Goal: Task Accomplishment & Management: Use online tool/utility

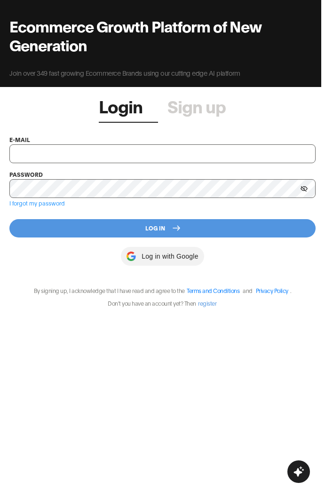
type input "showroom@nyle.ai"
click at [124, 230] on button "Log In" at bounding box center [162, 228] width 306 height 18
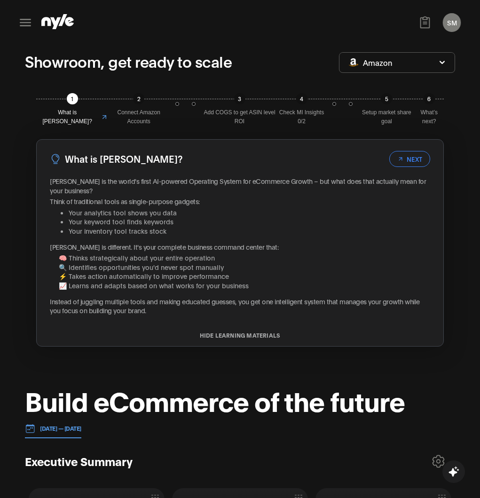
click at [26, 22] on icon at bounding box center [25, 23] width 11 height 8
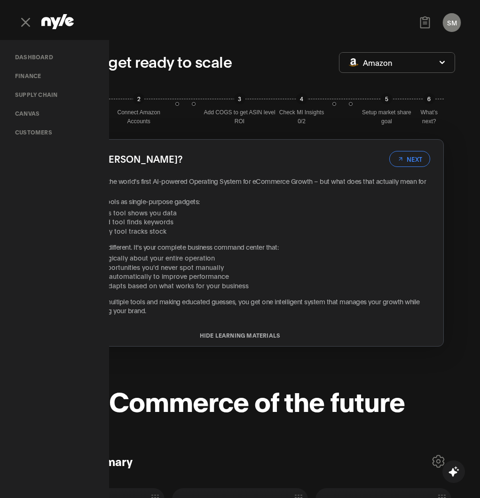
click at [37, 132] on link "Customers" at bounding box center [34, 132] width 52 height 19
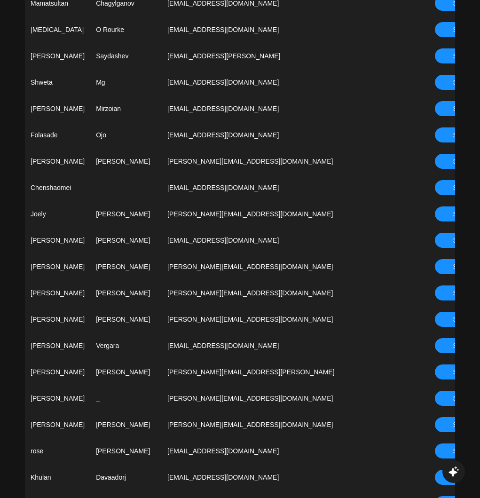
scroll to position [686, 0]
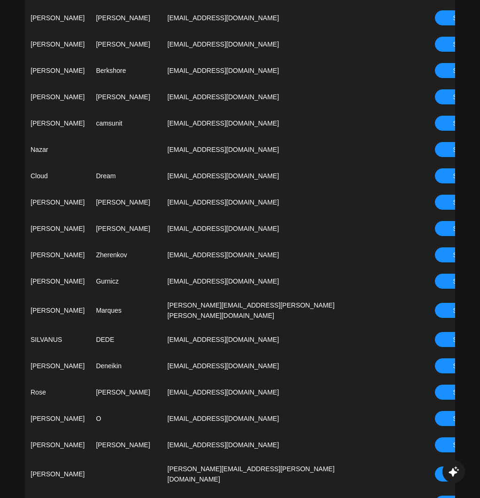
click at [450, 247] on button "Select" at bounding box center [462, 254] width 55 height 15
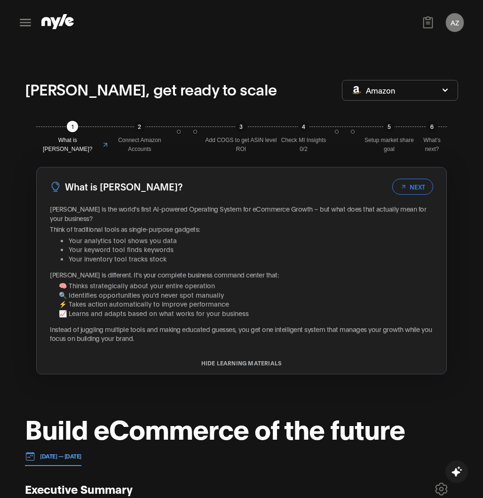
click at [27, 22] on icon at bounding box center [25, 23] width 11 height 8
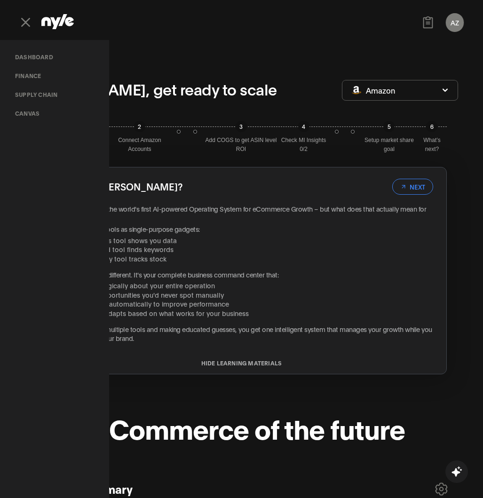
click at [36, 116] on link "Canvas" at bounding box center [27, 113] width 39 height 19
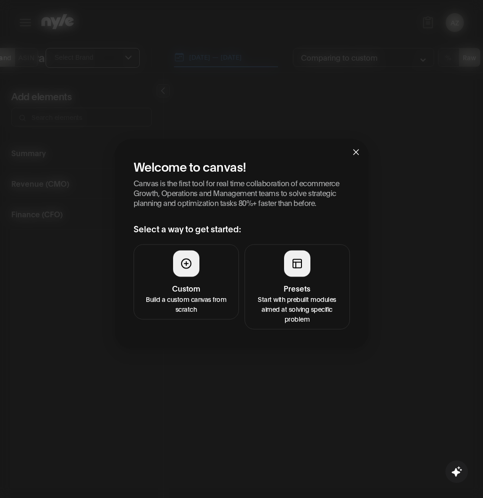
click at [269, 267] on button "Presets Start with prebuilt modules aimed at solving specific problem" at bounding box center [296, 286] width 105 height 85
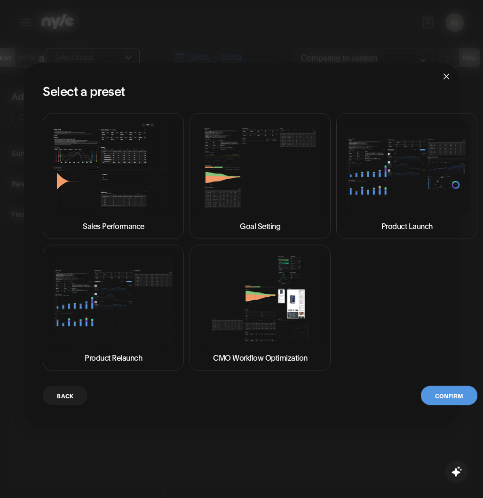
click at [134, 189] on img at bounding box center [113, 167] width 125 height 94
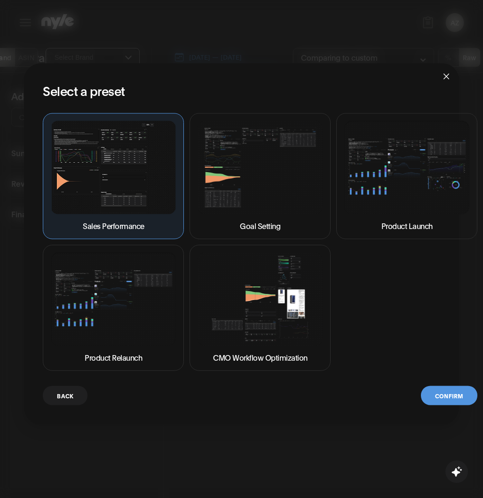
click at [439, 392] on button "Confirm" at bounding box center [449, 394] width 56 height 19
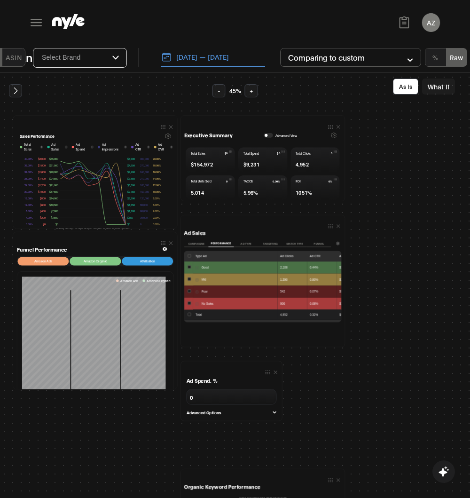
click at [179, 54] on button "[DATE] — [DATE]" at bounding box center [213, 57] width 104 height 20
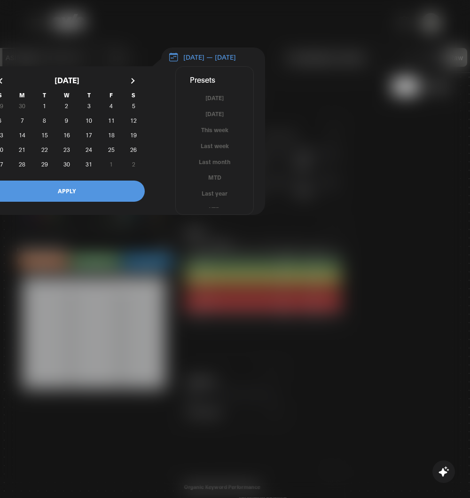
click at [208, 181] on button "MTD" at bounding box center [215, 177] width 78 height 9
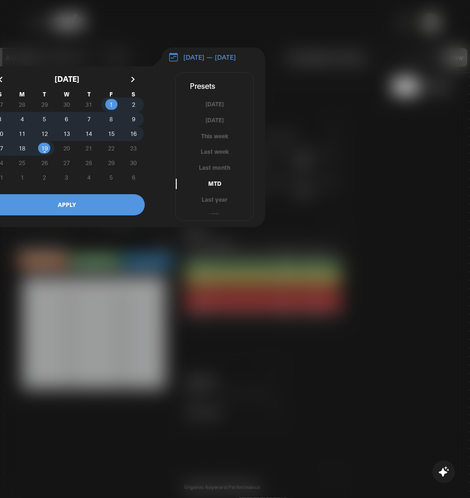
click at [88, 208] on button "APPLY" at bounding box center [67, 204] width 156 height 21
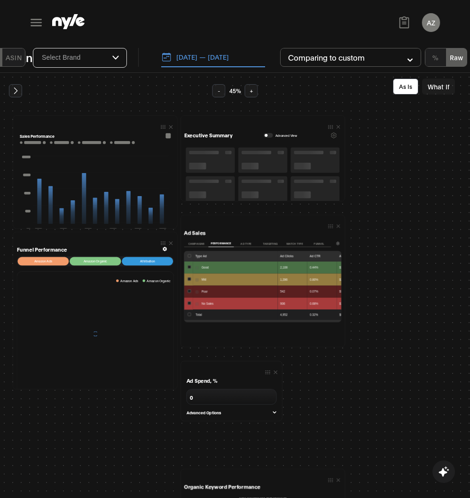
click at [235, 55] on button "[DATE] — [DATE]" at bounding box center [213, 57] width 104 height 20
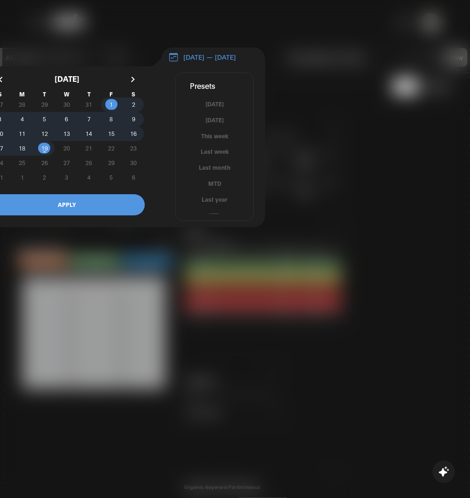
click at [220, 172] on button "Last month" at bounding box center [215, 167] width 78 height 9
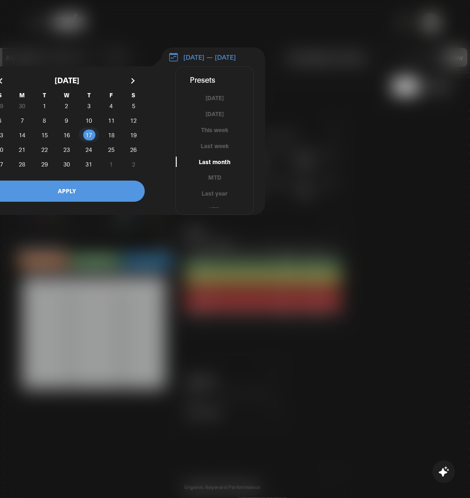
click at [88, 142] on span "17" at bounding box center [89, 134] width 7 height 17
click at [133, 85] on button "button" at bounding box center [131, 80] width 17 height 17
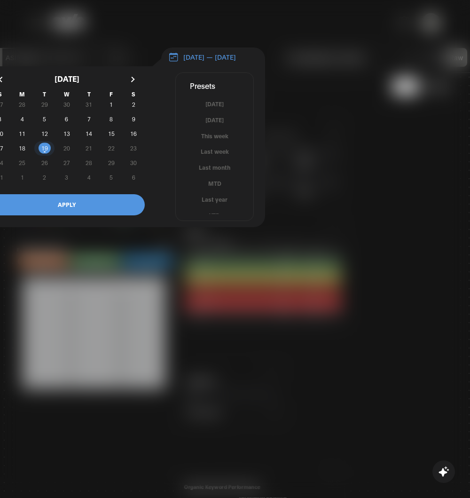
click at [46, 152] on span "19" at bounding box center [44, 148] width 7 height 17
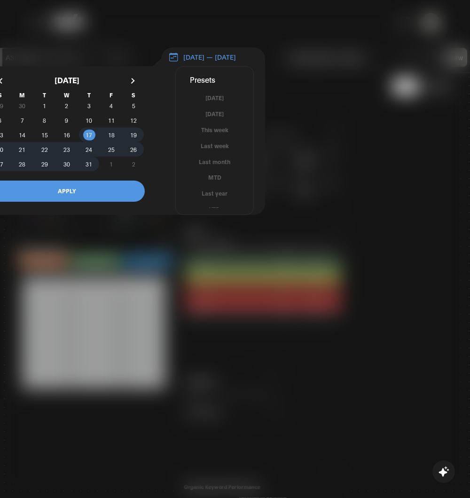
click at [76, 196] on button "APPLY" at bounding box center [67, 191] width 156 height 21
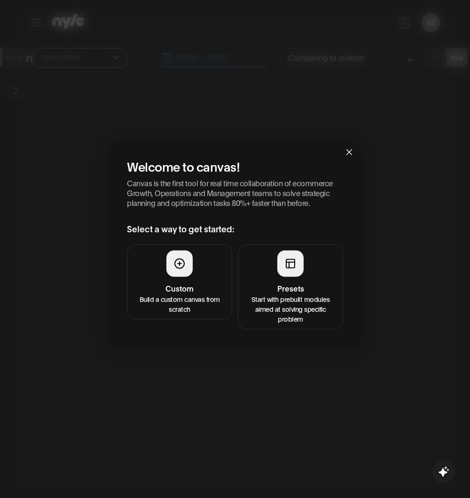
click at [282, 272] on div at bounding box center [290, 263] width 26 height 26
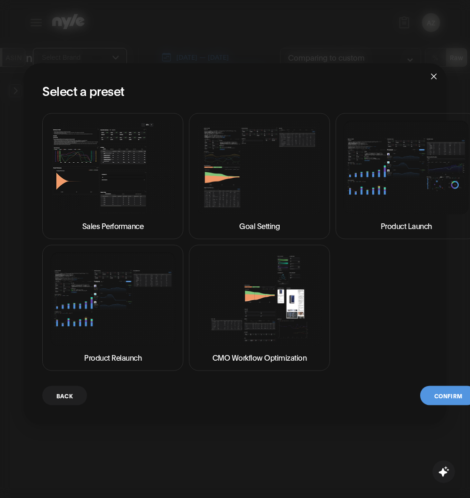
click at [100, 159] on img at bounding box center [112, 167] width 125 height 94
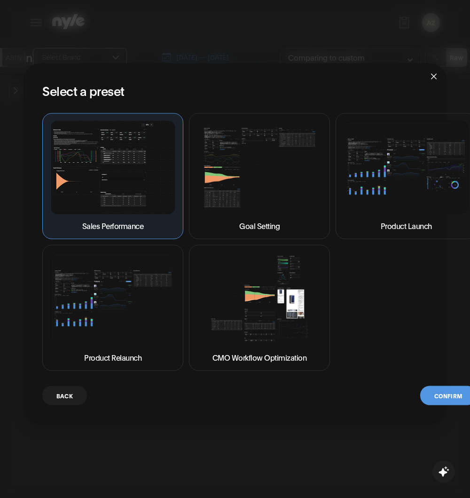
click at [437, 394] on button "Confirm" at bounding box center [448, 394] width 56 height 19
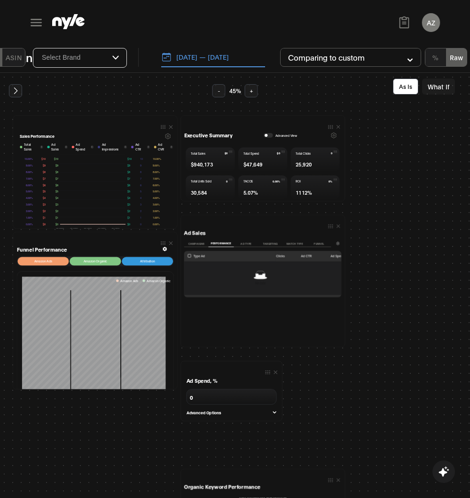
click at [123, 88] on div "Sales Performance Total Sales i Ad Sales i Ad Spend i Ad Impressions i Ad CTR i…" at bounding box center [235, 285] width 470 height 425
click at [203, 42] on div "AZ Aleksei CEO" at bounding box center [235, 22] width 420 height 45
click at [193, 68] on div "Canvas Brand ASIN Select Brand [DATE] — [DATE] Comparing to custom % Raw" at bounding box center [235, 60] width 470 height 25
click at [203, 54] on button "[DATE] — [DATE]" at bounding box center [213, 57] width 104 height 20
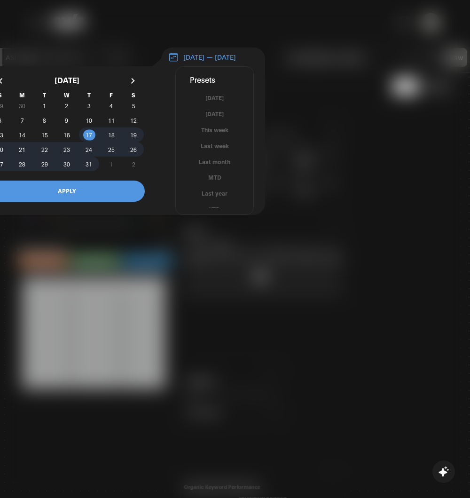
click at [301, 60] on div at bounding box center [235, 249] width 470 height 498
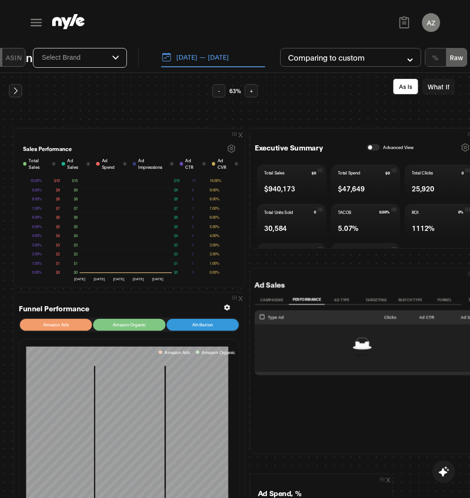
click at [238, 60] on button "[DATE] — [DATE]" at bounding box center [213, 57] width 104 height 20
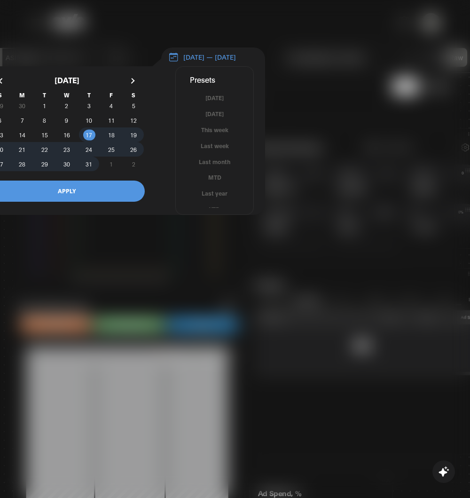
click at [212, 309] on div at bounding box center [235, 249] width 470 height 498
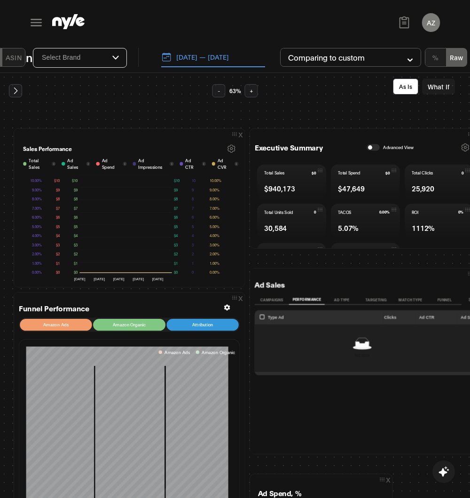
click at [203, 54] on button "[DATE] — [DATE]" at bounding box center [213, 57] width 104 height 20
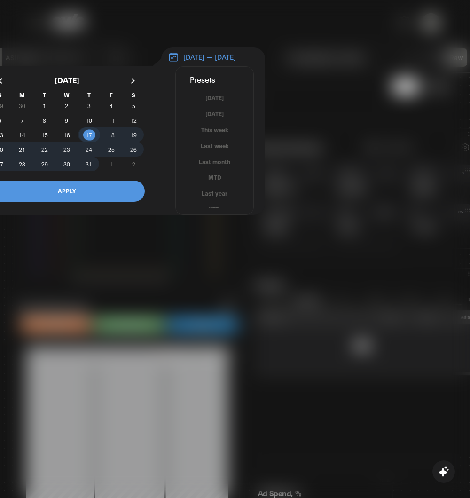
click at [91, 139] on span "17" at bounding box center [89, 134] width 7 height 17
click at [89, 162] on span "31" at bounding box center [89, 164] width 7 height 17
click at [107, 199] on button "APPLY" at bounding box center [67, 191] width 156 height 21
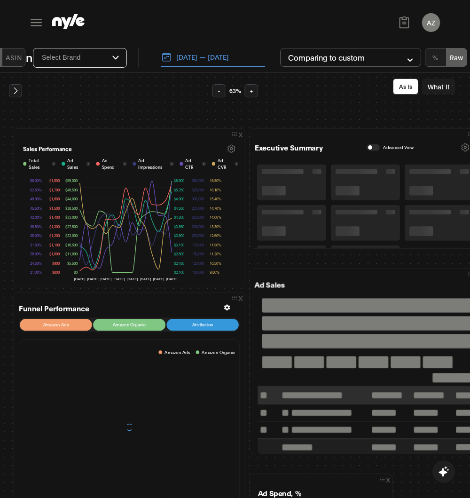
scroll to position [5, 0]
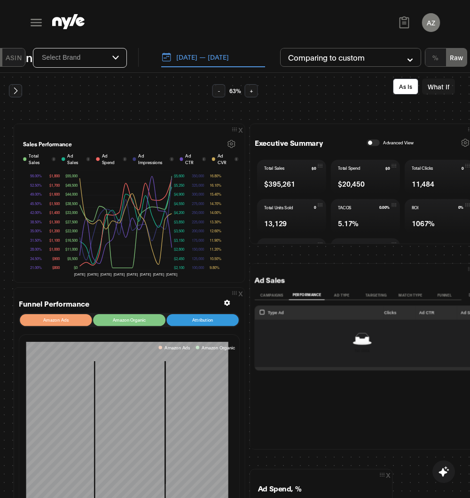
click at [192, 58] on button "[DATE] — [DATE]" at bounding box center [213, 57] width 104 height 20
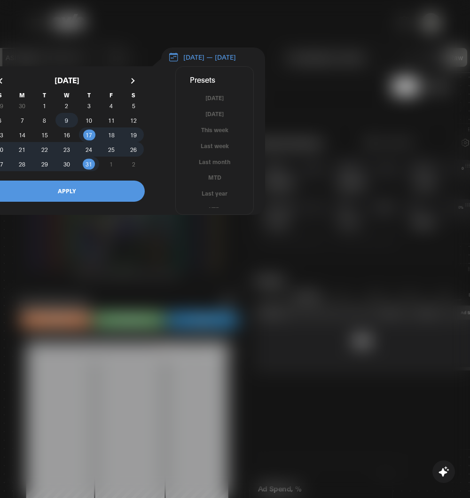
click at [65, 123] on span "9" at bounding box center [66, 120] width 3 height 17
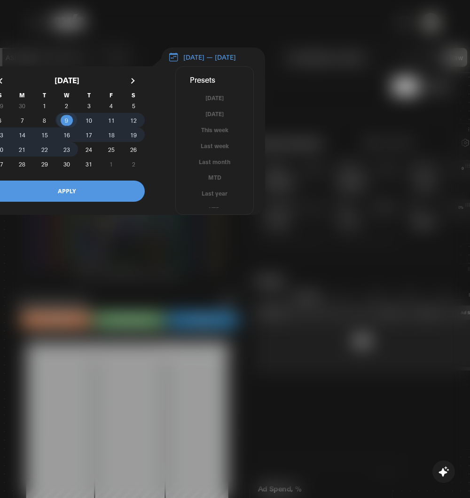
click at [67, 157] on span "23" at bounding box center [66, 149] width 7 height 17
click at [71, 191] on button "APPLY" at bounding box center [67, 191] width 156 height 21
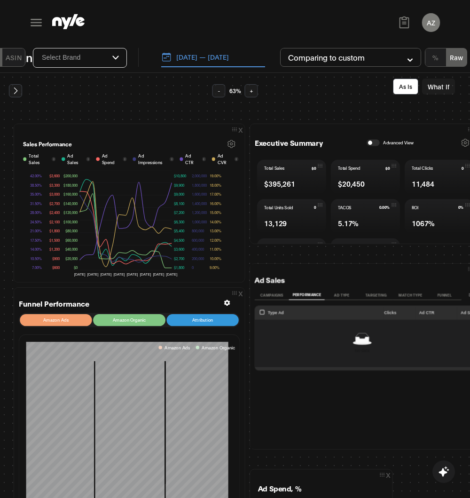
click at [244, 55] on button "[DATE] — [DATE]" at bounding box center [213, 57] width 104 height 20
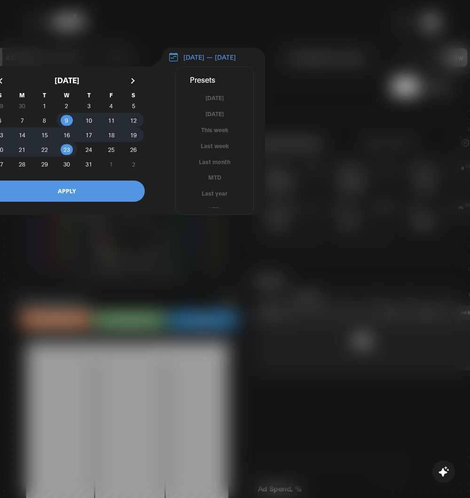
click at [218, 117] on button "[DATE]" at bounding box center [215, 114] width 78 height 9
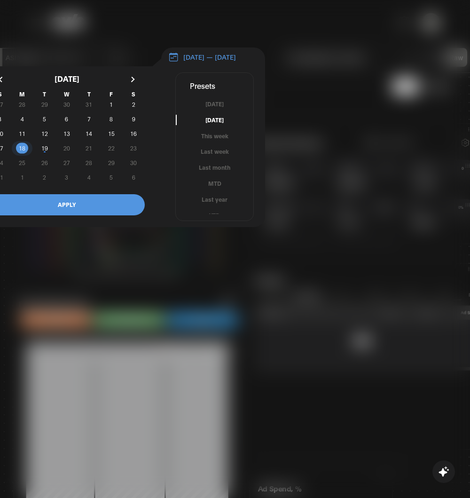
click at [81, 215] on button "APPLY" at bounding box center [67, 204] width 156 height 21
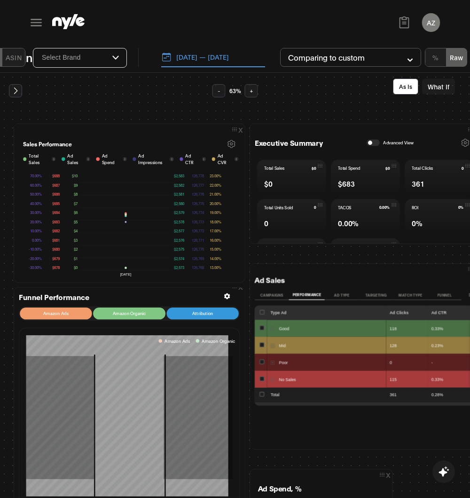
scroll to position [0, 0]
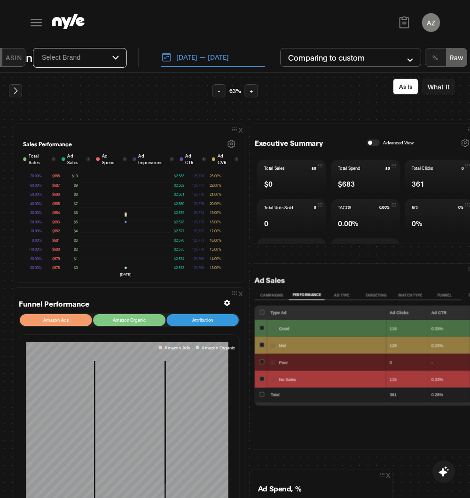
click at [226, 54] on button "[DATE] — [DATE]" at bounding box center [213, 57] width 104 height 20
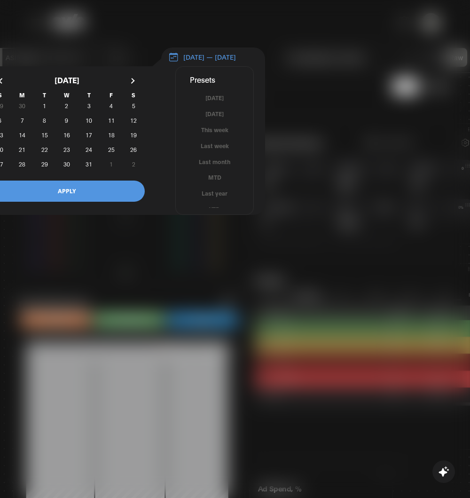
click at [214, 134] on button "This week" at bounding box center [215, 130] width 78 height 9
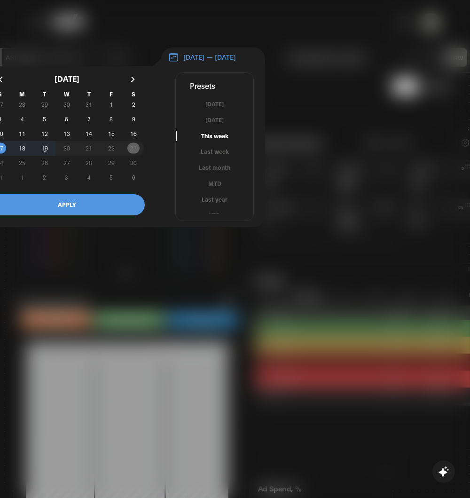
click at [110, 203] on button "APPLY" at bounding box center [67, 204] width 156 height 21
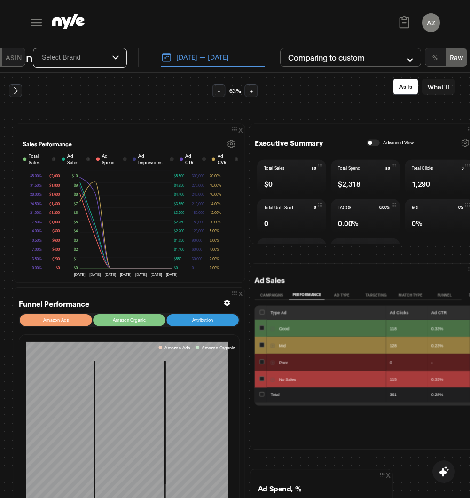
click at [210, 60] on button "[DATE] — [DATE]" at bounding box center [213, 57] width 104 height 20
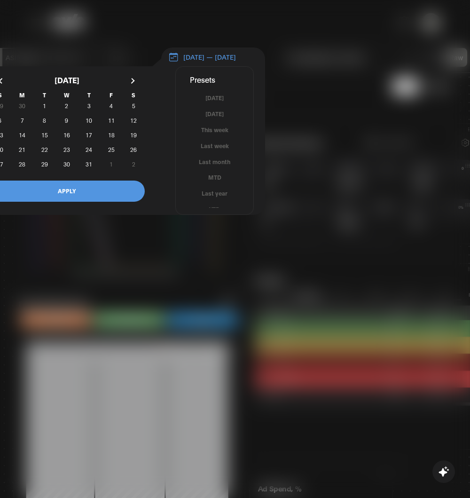
click at [221, 166] on button "Last month" at bounding box center [215, 161] width 78 height 9
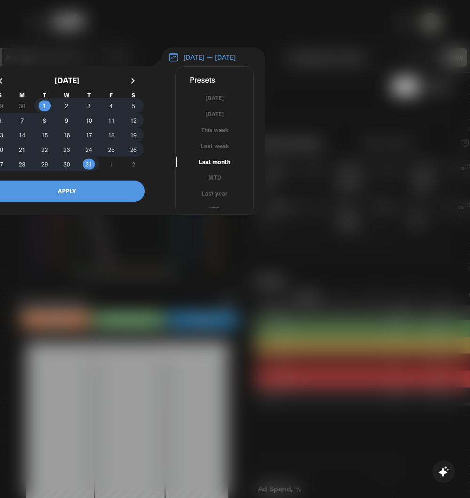
click at [98, 202] on button "APPLY" at bounding box center [67, 191] width 156 height 21
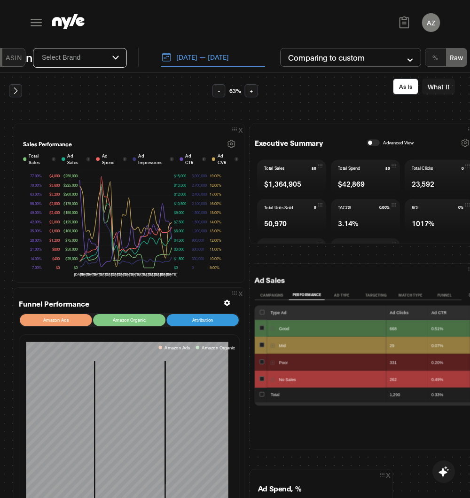
click at [221, 55] on button "[DATE] — [DATE]" at bounding box center [213, 57] width 104 height 20
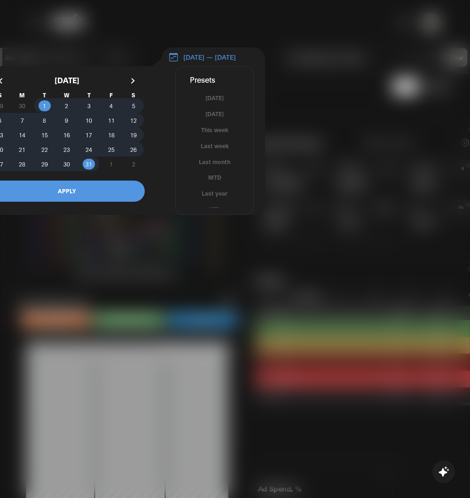
drag, startPoint x: 208, startPoint y: 182, endPoint x: 204, endPoint y: 204, distance: 21.9
click at [204, 204] on div "[DATE] [DATE] This week Last week Last month MTD Last year YTD" at bounding box center [215, 151] width 78 height 114
click at [209, 198] on button "Last year" at bounding box center [215, 193] width 78 height 9
click at [113, 191] on button "APPLY" at bounding box center [67, 191] width 156 height 21
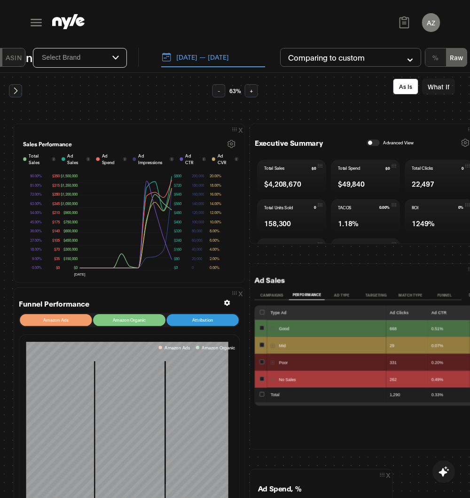
scroll to position [10, 0]
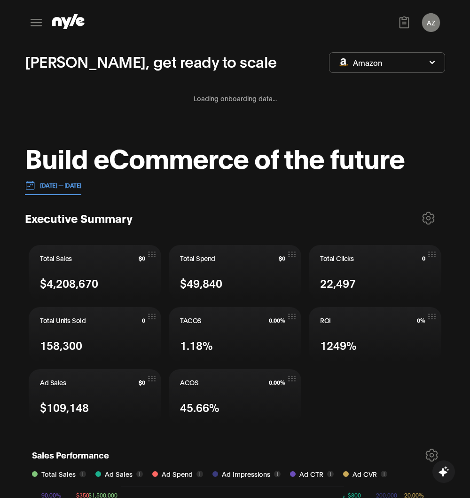
click at [34, 17] on icon at bounding box center [36, 22] width 15 height 15
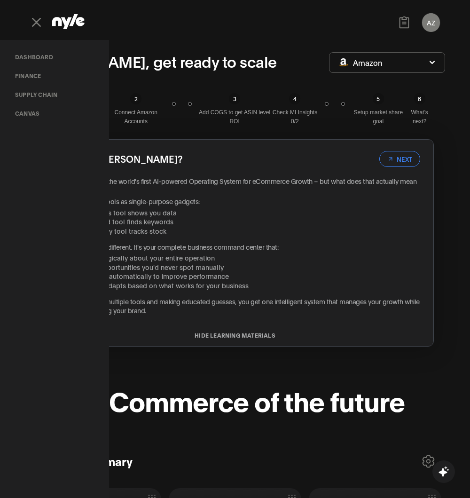
click at [36, 116] on link "Canvas" at bounding box center [27, 113] width 39 height 19
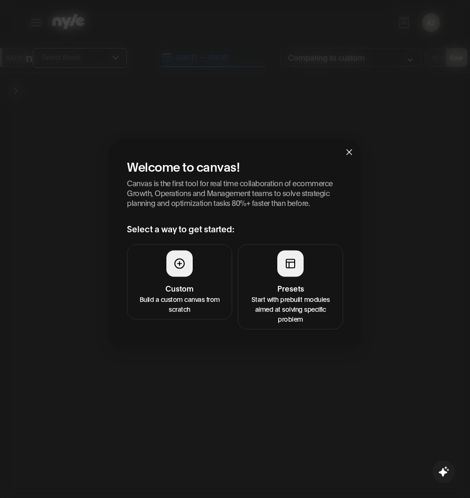
click at [302, 293] on h4 "Presets" at bounding box center [290, 287] width 93 height 11
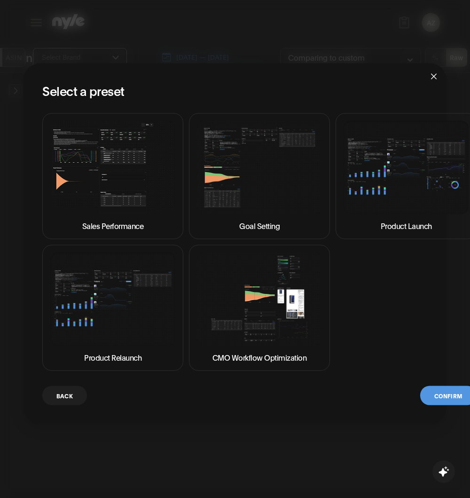
click at [276, 154] on img at bounding box center [259, 168] width 125 height 94
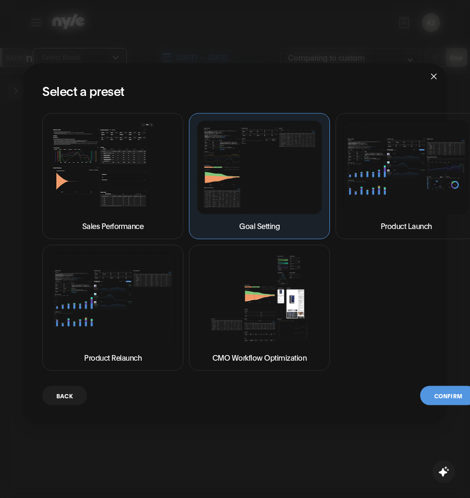
click at [432, 391] on button "Confirm" at bounding box center [448, 394] width 56 height 19
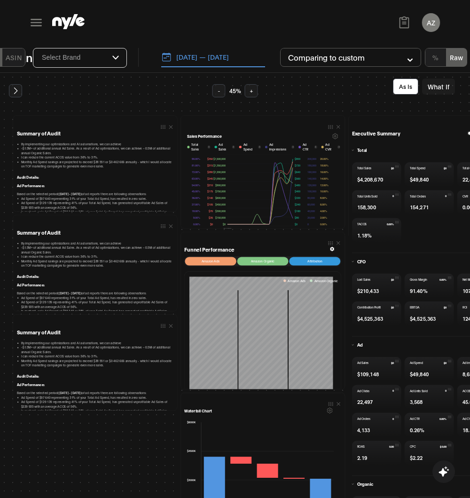
click at [41, 24] on icon at bounding box center [36, 22] width 15 height 15
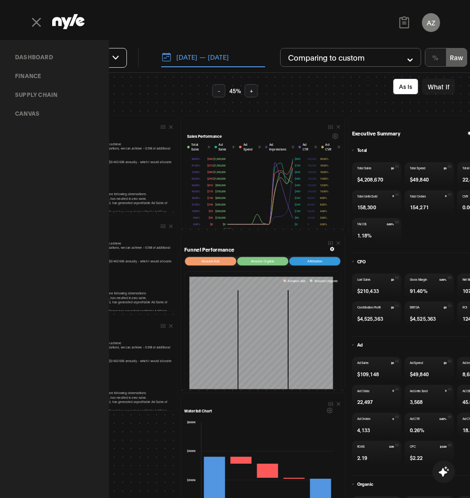
click at [47, 58] on link "Dashboard" at bounding box center [34, 56] width 53 height 19
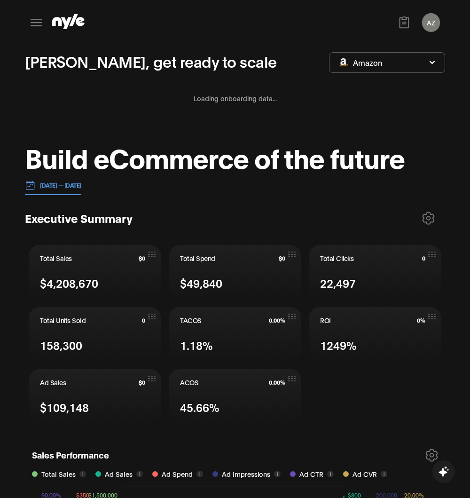
click at [41, 23] on icon at bounding box center [36, 23] width 11 height 8
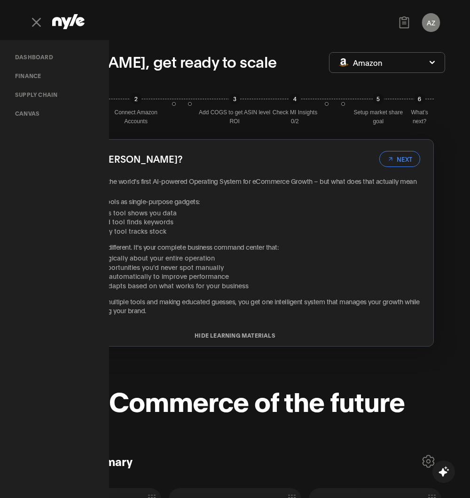
click at [33, 122] on link "Canvas" at bounding box center [27, 113] width 39 height 19
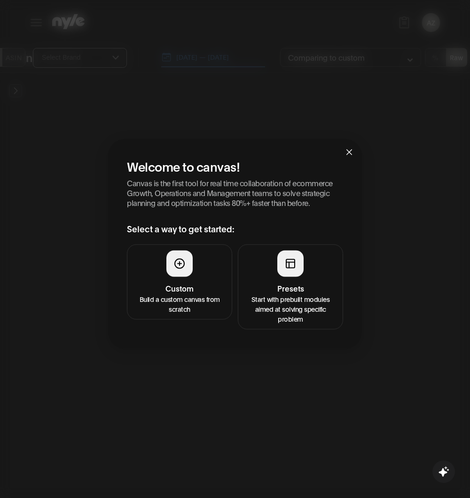
click at [297, 330] on div "Welcome to canvas! Canvas is the first tool for real time collaboration of ecom…" at bounding box center [235, 243] width 254 height 209
click at [292, 307] on p "Start with prebuilt modules aimed at solving specific problem" at bounding box center [290, 308] width 93 height 30
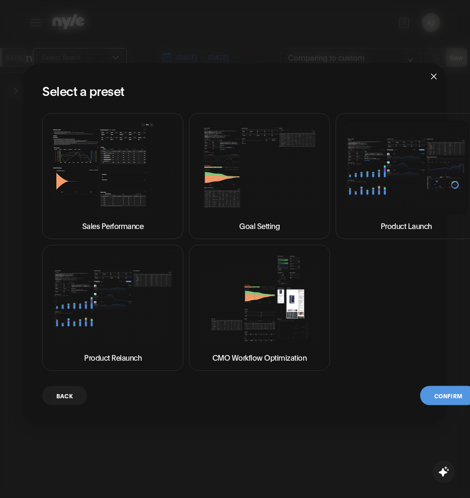
click at [262, 337] on img at bounding box center [259, 299] width 125 height 94
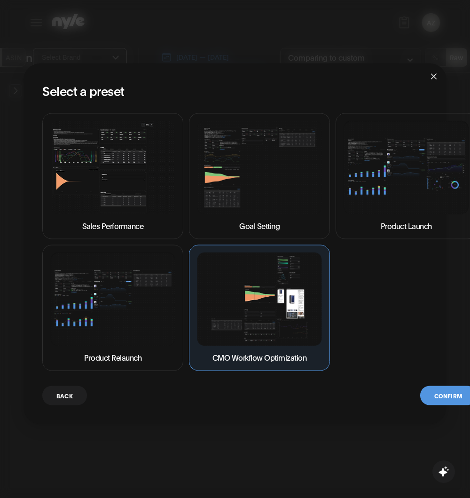
click at [436, 400] on button "Confirm" at bounding box center [448, 394] width 56 height 19
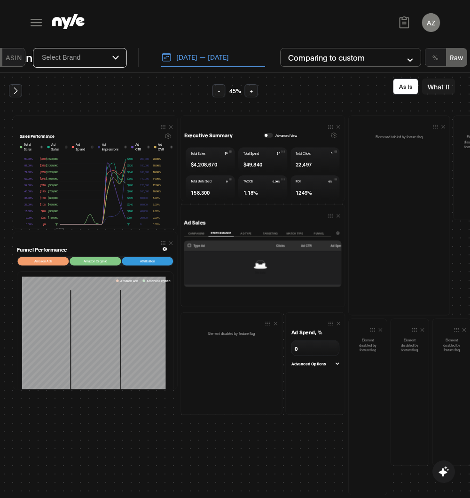
click at [197, 234] on button "Campaigns" at bounding box center [196, 232] width 24 height 7
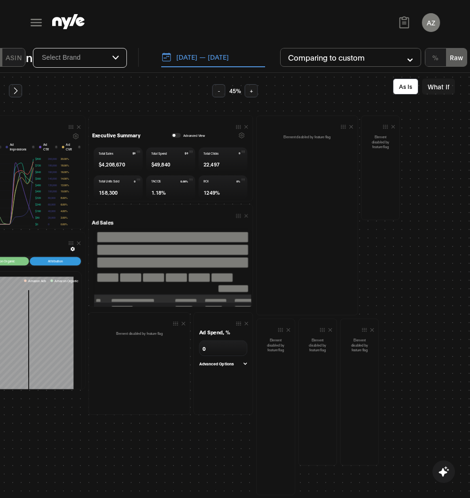
scroll to position [0, 104]
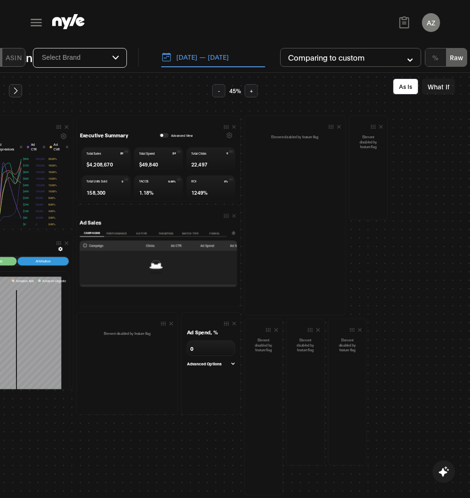
click at [27, 29] on button at bounding box center [36, 22] width 23 height 23
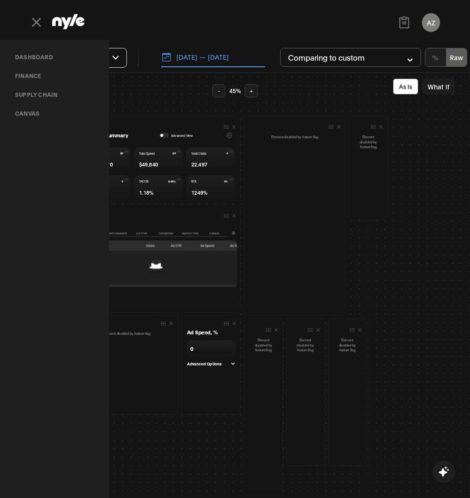
click at [28, 117] on link "Canvas" at bounding box center [27, 113] width 39 height 19
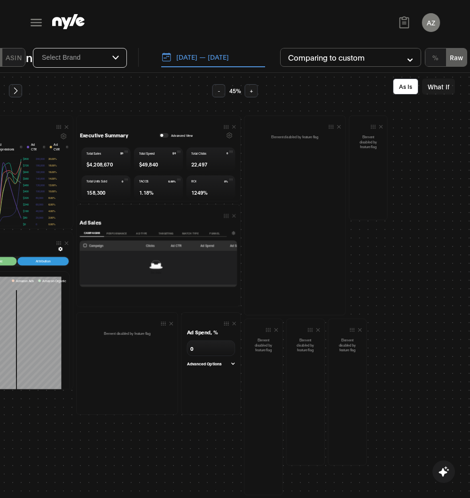
click at [30, 15] on button at bounding box center [36, 22] width 23 height 23
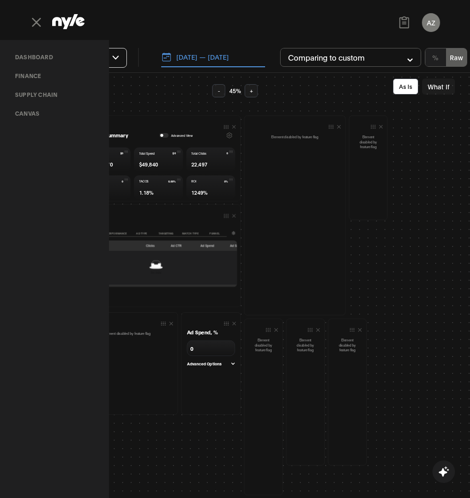
click at [39, 116] on link "Canvas" at bounding box center [27, 113] width 39 height 19
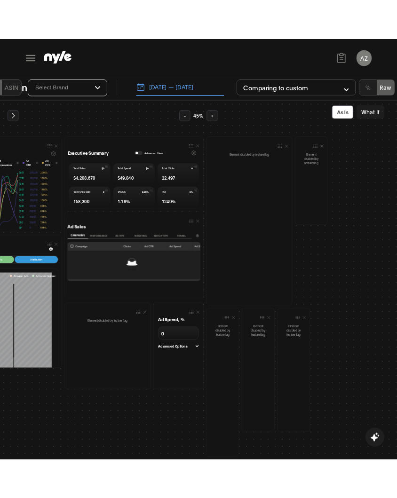
scroll to position [0, 0]
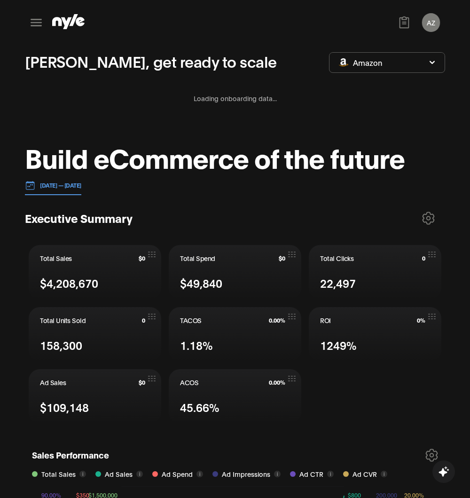
click at [46, 24] on button at bounding box center [36, 22] width 23 height 23
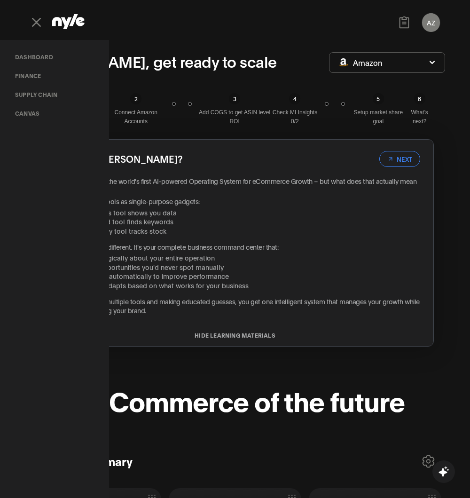
click at [33, 111] on link "Canvas" at bounding box center [27, 113] width 39 height 19
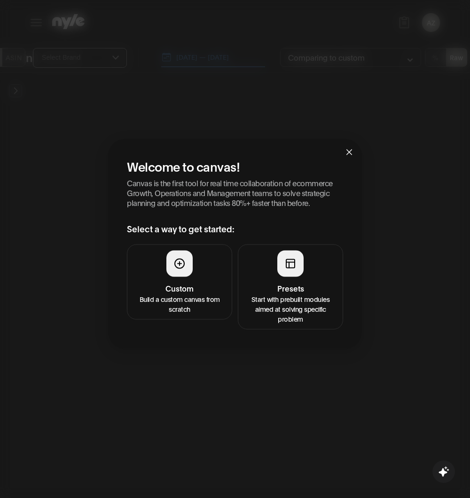
click at [293, 266] on icon at bounding box center [290, 263] width 11 height 11
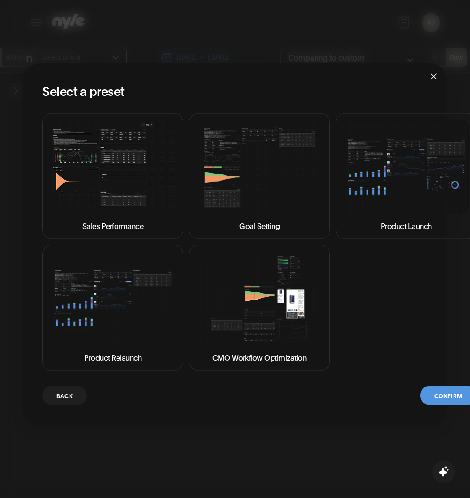
click at [94, 174] on img at bounding box center [112, 167] width 125 height 94
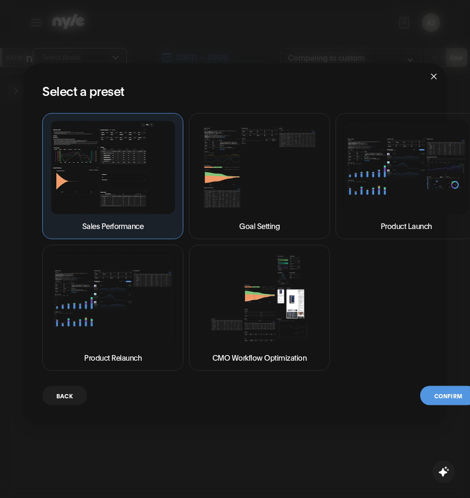
click at [439, 395] on button "Confirm" at bounding box center [448, 394] width 56 height 19
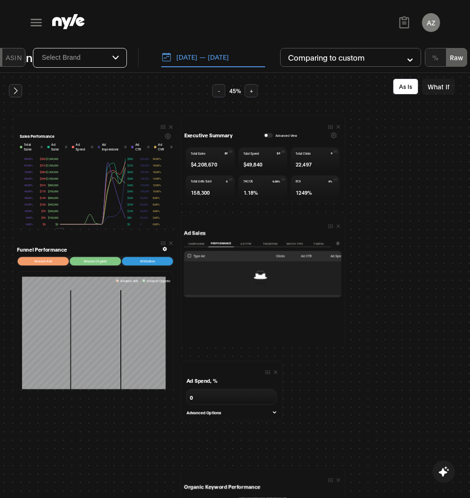
click at [196, 242] on button "Campaigns" at bounding box center [196, 243] width 24 height 7
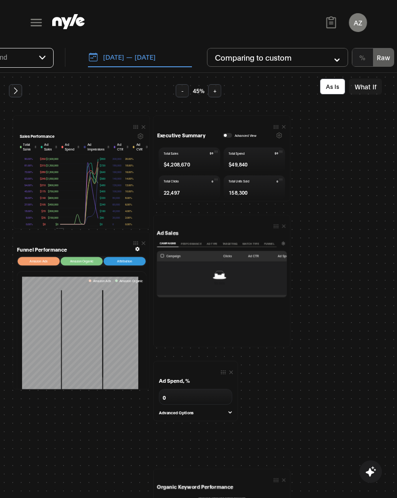
click at [190, 244] on button "Performance" at bounding box center [190, 243] width 25 height 7
click at [212, 240] on button "Ad Type" at bounding box center [212, 243] width 16 height 7
click at [224, 242] on button "Targeting" at bounding box center [230, 243] width 20 height 7
